Goal: Task Accomplishment & Management: Manage account settings

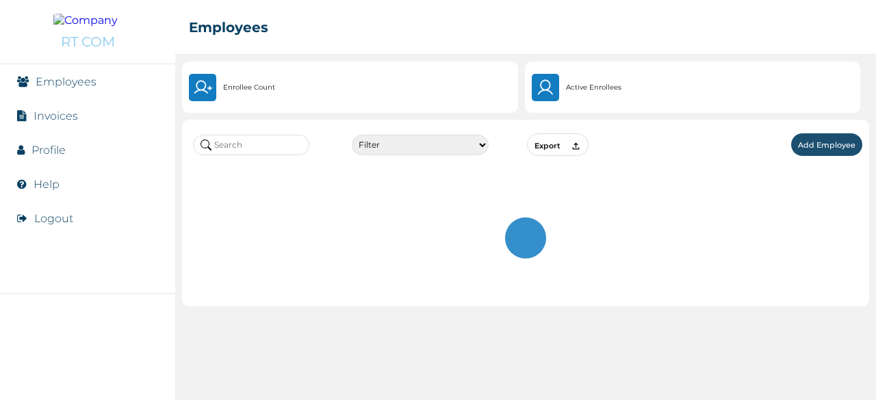
click at [278, 148] on input "text" at bounding box center [251, 145] width 116 height 21
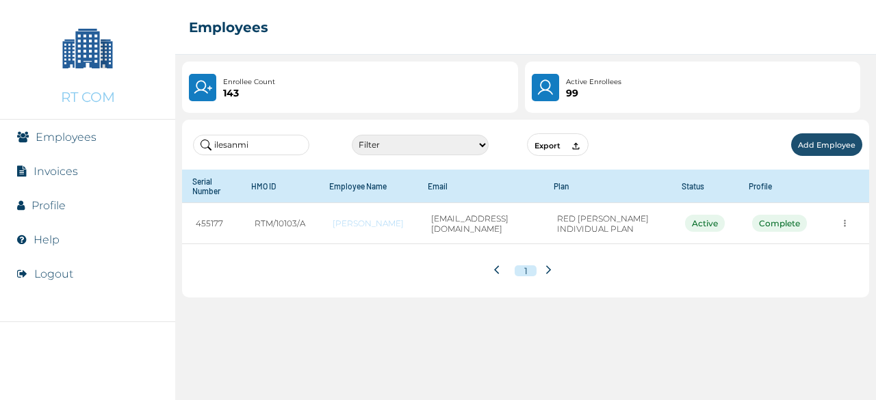
drag, startPoint x: 255, startPoint y: 143, endPoint x: 142, endPoint y: 145, distance: 112.9
click at [142, 145] on div "RT COM Employees Invoices Profile Help Logout ☰ Employees Enrollee Count 143 Ac…" at bounding box center [438, 200] width 876 height 400
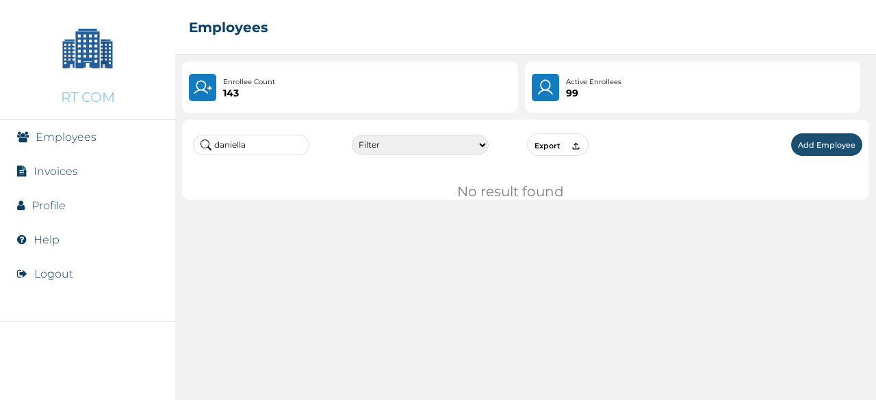
click at [259, 139] on input "daniella" at bounding box center [251, 145] width 116 height 21
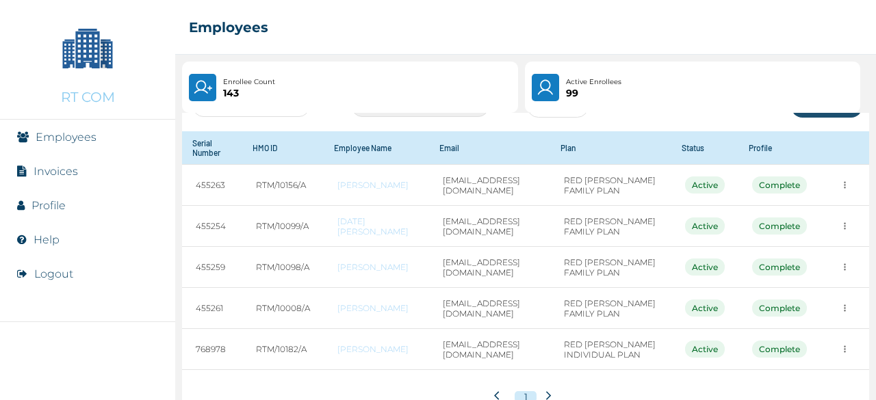
scroll to position [68, 0]
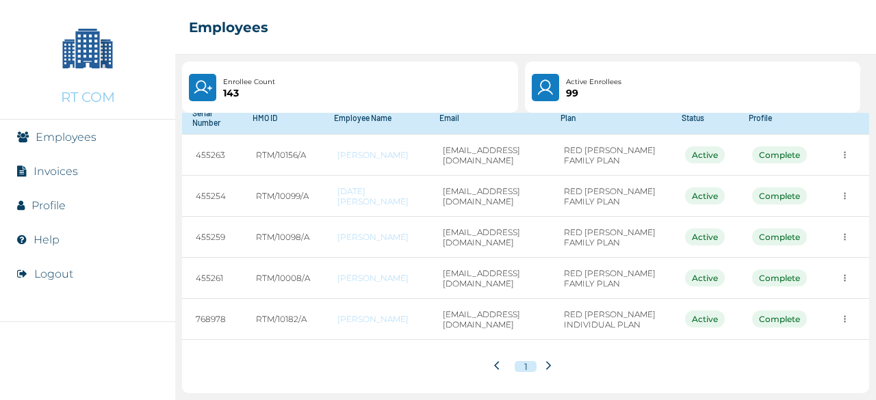
type input "daniel"
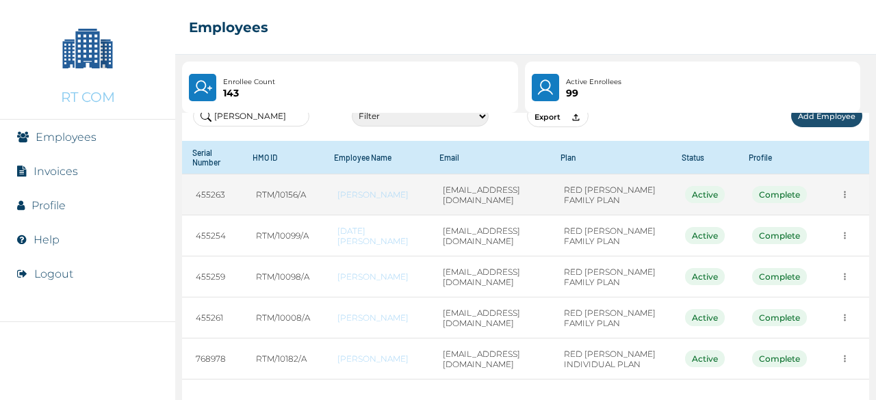
scroll to position [0, 0]
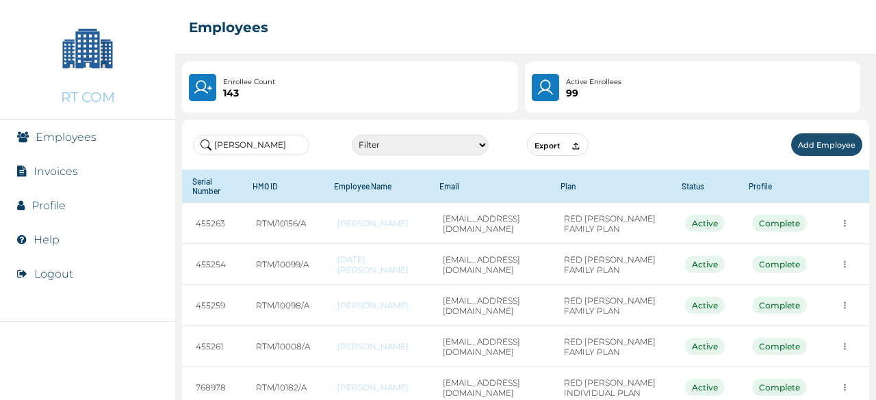
click at [597, 83] on p "Active Enrollees" at bounding box center [593, 82] width 55 height 11
click at [45, 137] on link "Employees" at bounding box center [66, 137] width 61 height 13
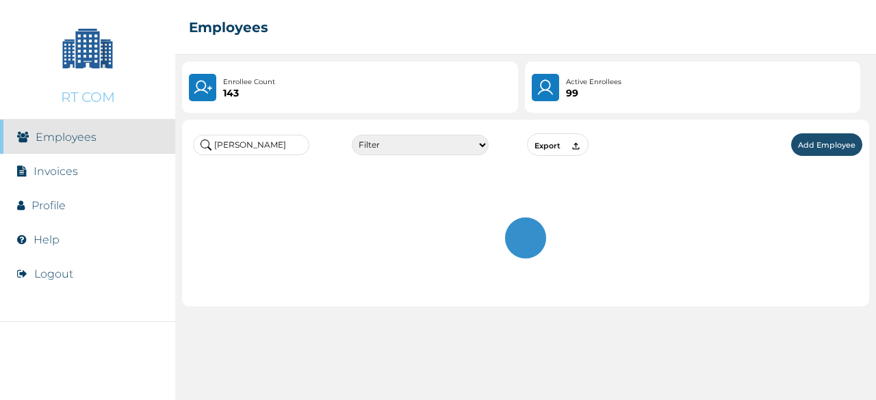
click at [438, 146] on select "Filter Active Suspended Deactivated" at bounding box center [420, 145] width 137 height 21
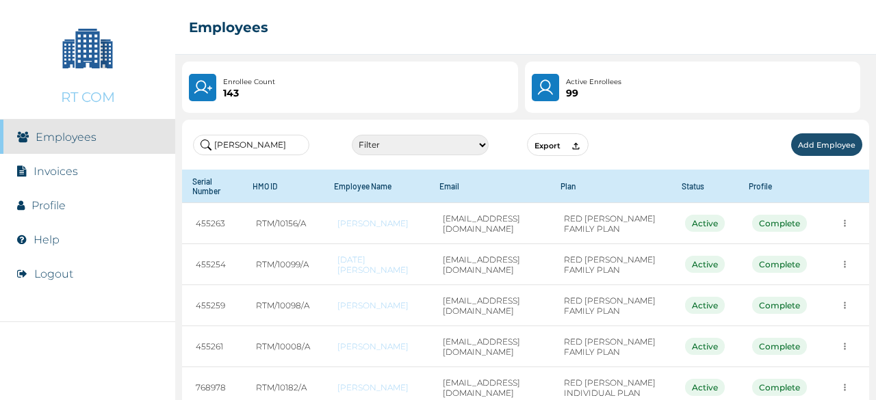
select select "6"
click at [352, 135] on select "Filter Active Suspended Deactivated" at bounding box center [420, 145] width 137 height 21
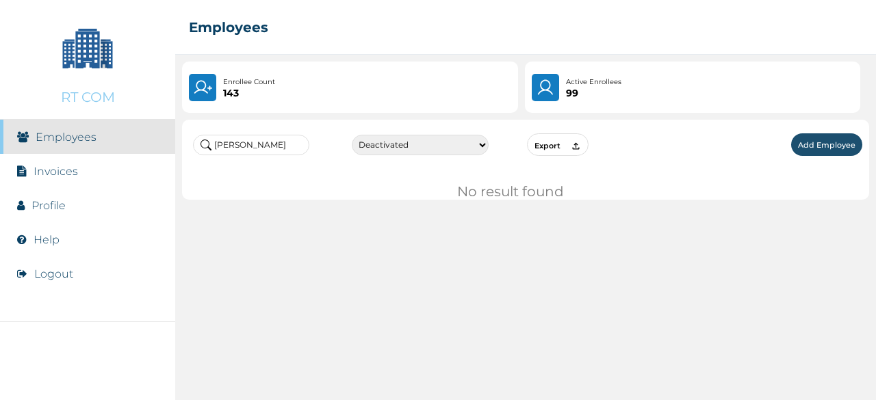
click at [257, 148] on input "daniel" at bounding box center [251, 145] width 116 height 21
type input "daniella"
click at [415, 139] on select "Filter Active Suspended Deactivated" at bounding box center [420, 145] width 137 height 21
select select "4"
click at [352, 135] on select "Filter Active Suspended Deactivated" at bounding box center [420, 145] width 137 height 21
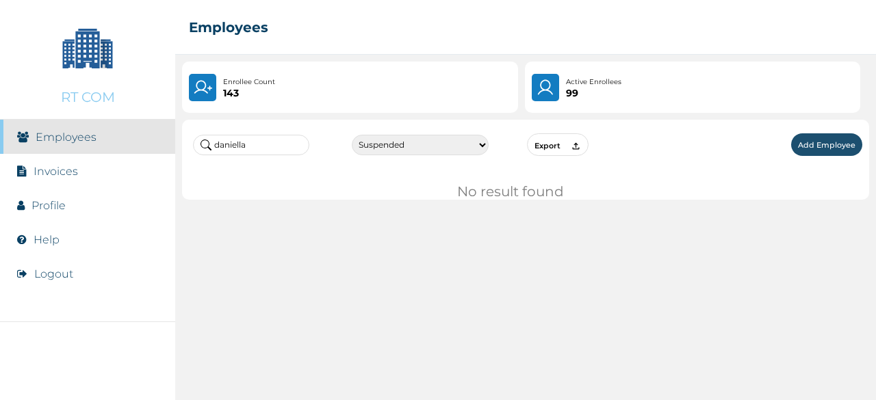
click at [410, 135] on div "daniella Filter Active Suspended Deactivated Export Add Employee" at bounding box center [525, 145] width 687 height 50
click at [410, 142] on select "Filter Active Suspended Deactivated" at bounding box center [420, 145] width 137 height 21
select select
click at [352, 135] on select "Filter Active Suspended Deactivated" at bounding box center [420, 145] width 137 height 21
click at [276, 150] on input "daniella" at bounding box center [251, 145] width 116 height 21
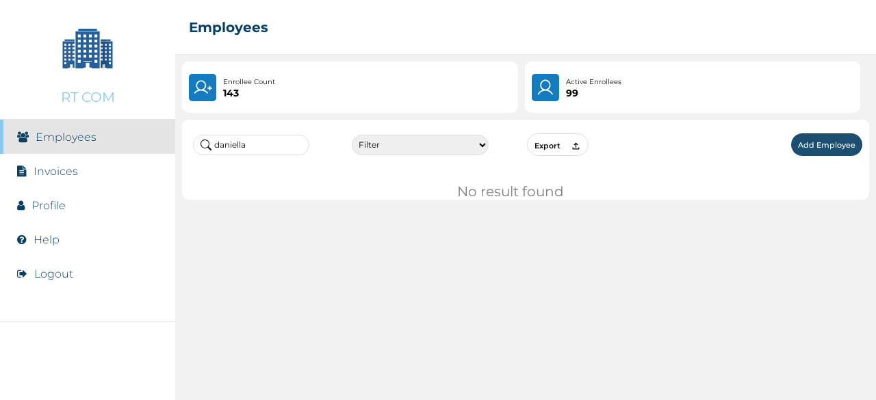
drag, startPoint x: 189, startPoint y: 159, endPoint x: 144, endPoint y: 172, distance: 47.0
click at [153, 166] on div "RT COM Employees Invoices Profile Help Logout ☰ Employees Enrollee Count 143 Ac…" at bounding box center [438, 200] width 876 height 400
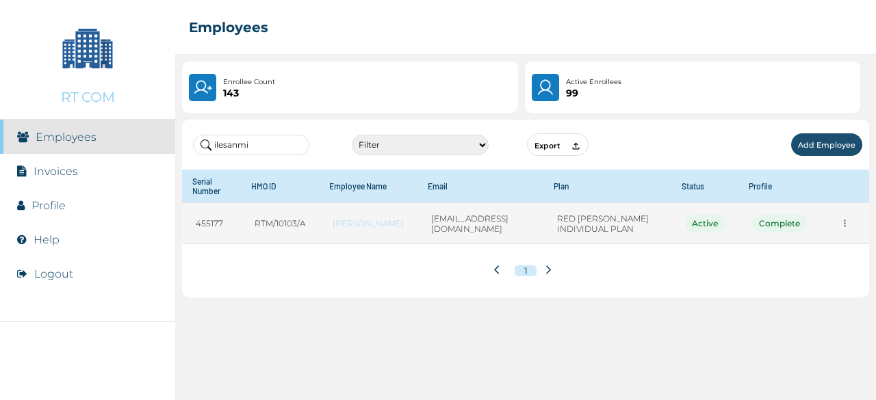
type input "ilesanmi"
click at [844, 226] on icon "more" at bounding box center [844, 223] width 2 height 7
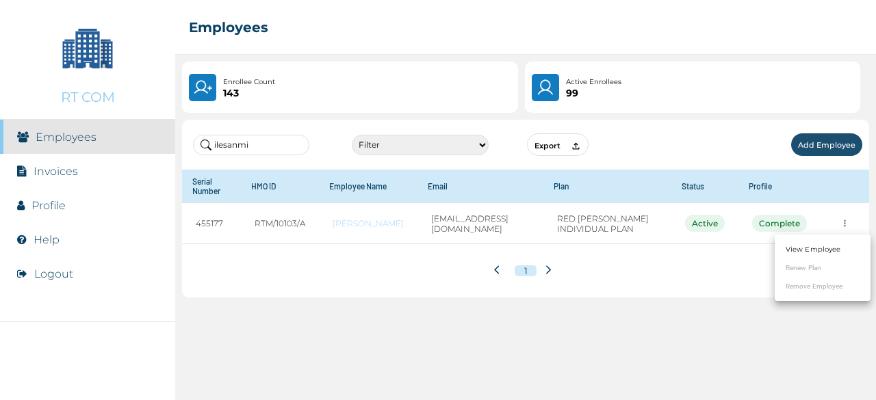
click at [804, 250] on link "View Employee" at bounding box center [812, 249] width 55 height 10
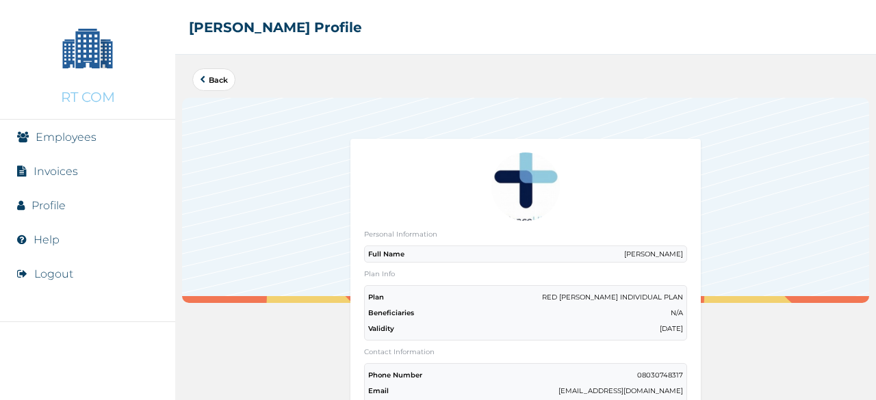
click at [213, 76] on link "Back" at bounding box center [214, 80] width 28 height 8
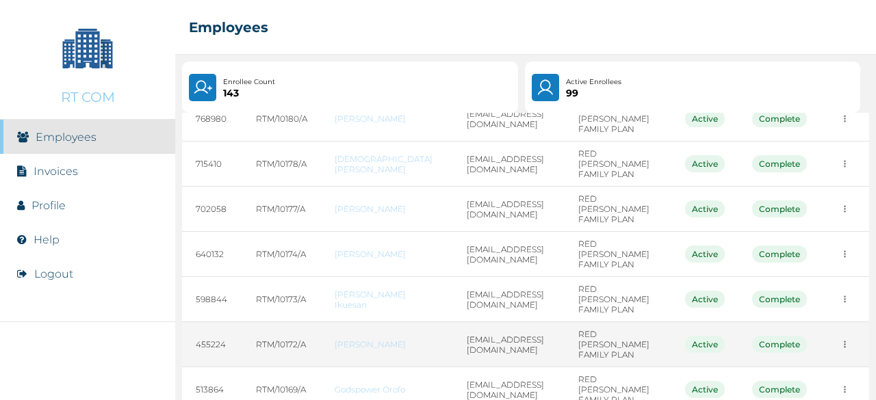
scroll to position [274, 0]
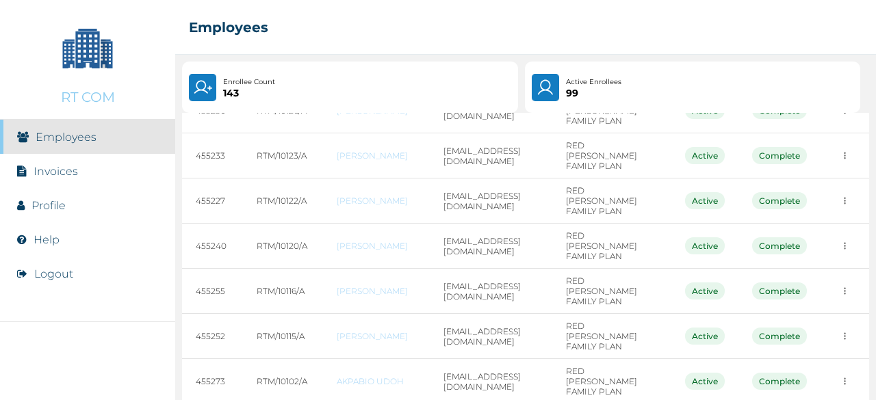
scroll to position [0, 0]
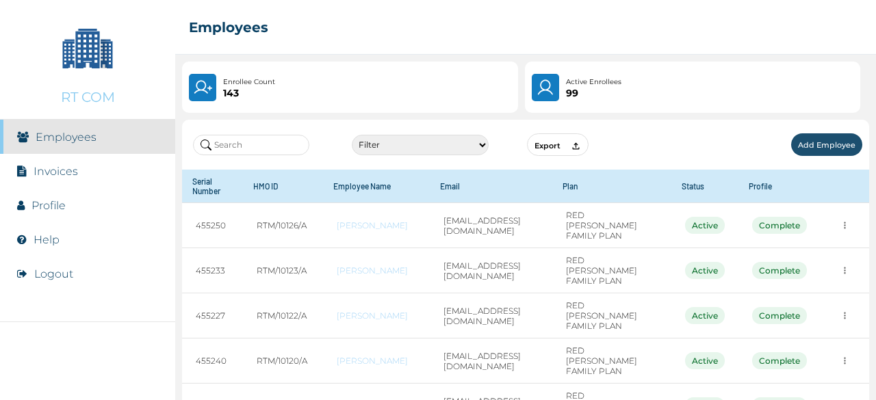
click at [572, 143] on icon at bounding box center [575, 146] width 10 height 10
